Goal: Information Seeking & Learning: Learn about a topic

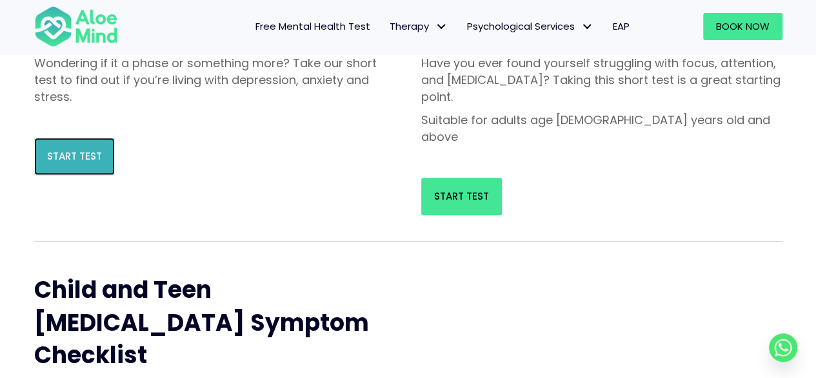
click at [77, 172] on link "Start Test" at bounding box center [74, 155] width 81 height 37
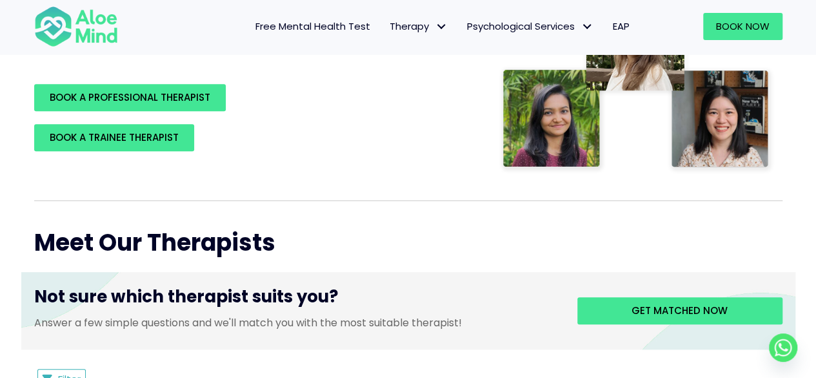
scroll to position [323, 0]
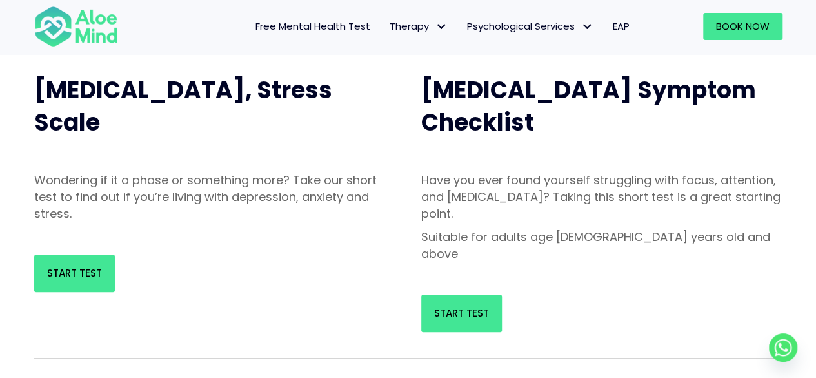
scroll to position [129, 0]
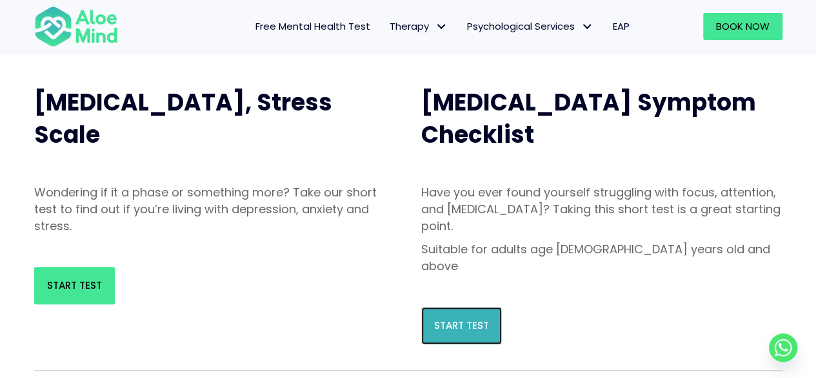
click at [476, 318] on span "Start Test" at bounding box center [461, 325] width 55 height 14
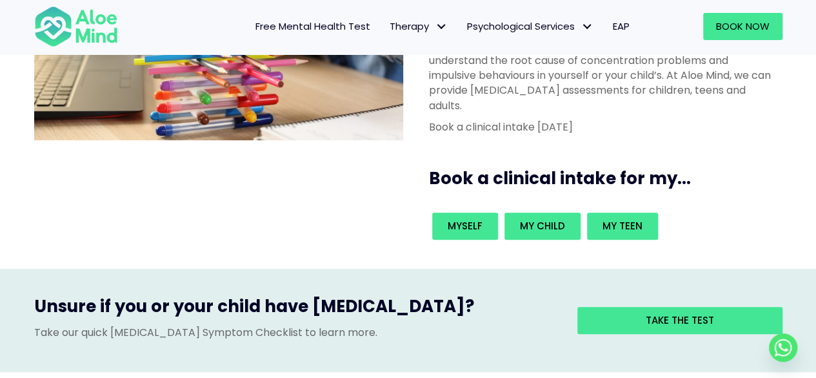
scroll to position [194, 0]
